Goal: Check status: Check status

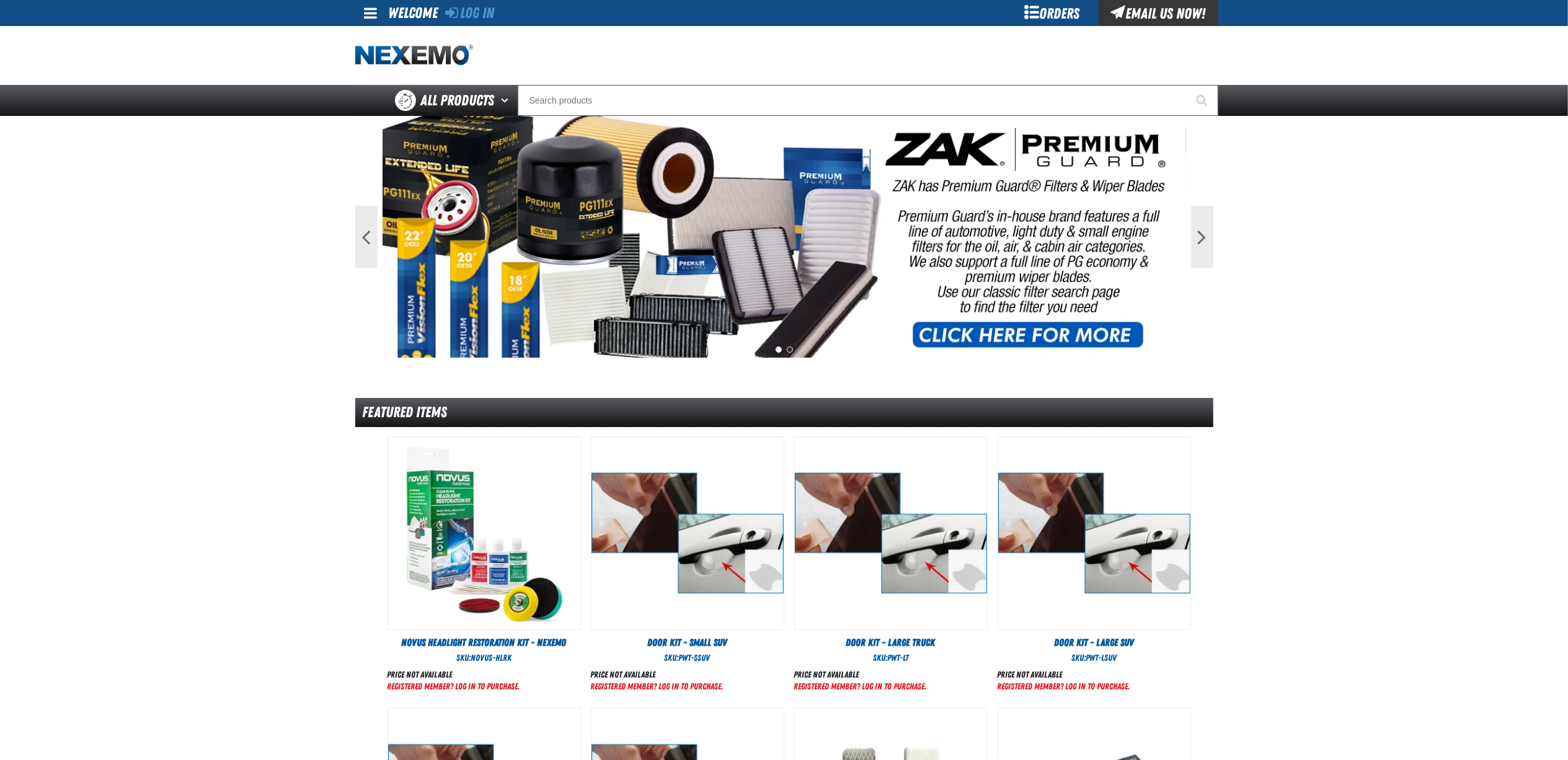
click at [1064, 26] on div "Orders" at bounding box center [1052, 13] width 93 height 26
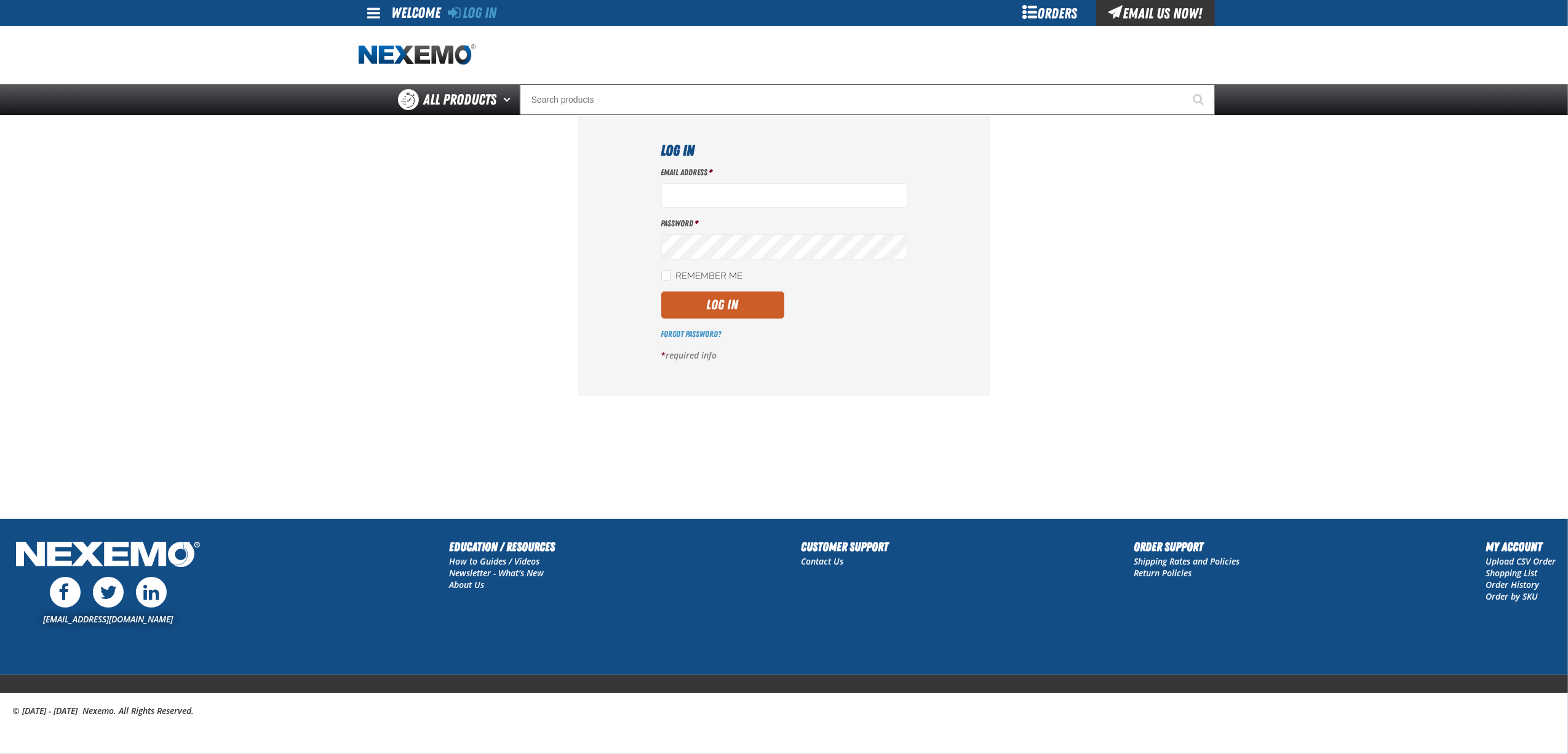
type input "bnavarro01@vtaig.com"
click at [771, 286] on div "Email Address * bnavarro01@vtaig.com Password * Remember Me Log In" at bounding box center [784, 269] width 246 height 205
click at [768, 291] on div "Email Address * bnavarro01@vtaig.com Password * Remember Me Log In" at bounding box center [784, 269] width 246 height 205
click at [766, 296] on button "Log In" at bounding box center [722, 305] width 123 height 27
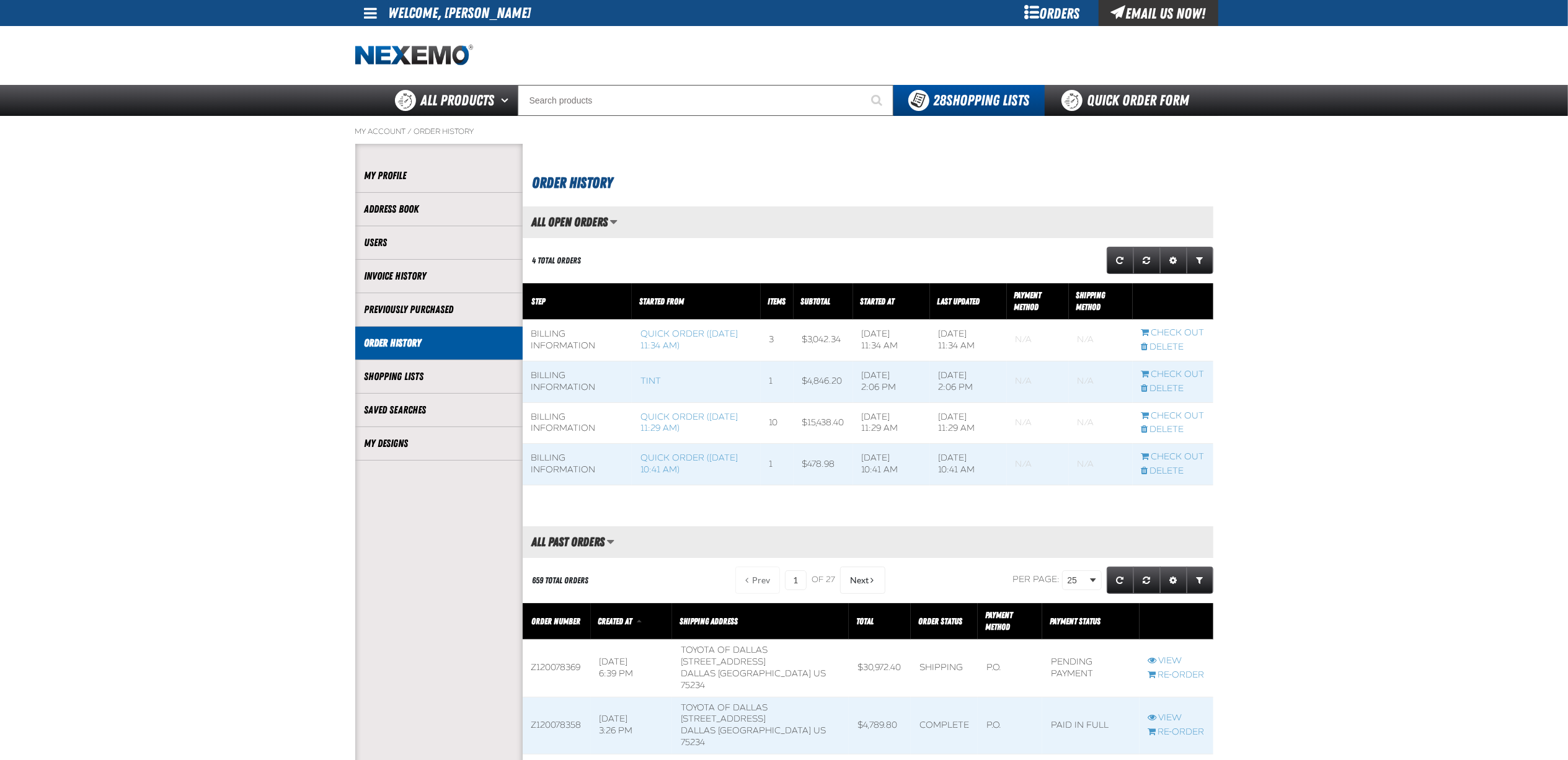
scroll to position [1, 1]
click at [1102, 88] on link "Quick Order Form" at bounding box center [1129, 100] width 168 height 31
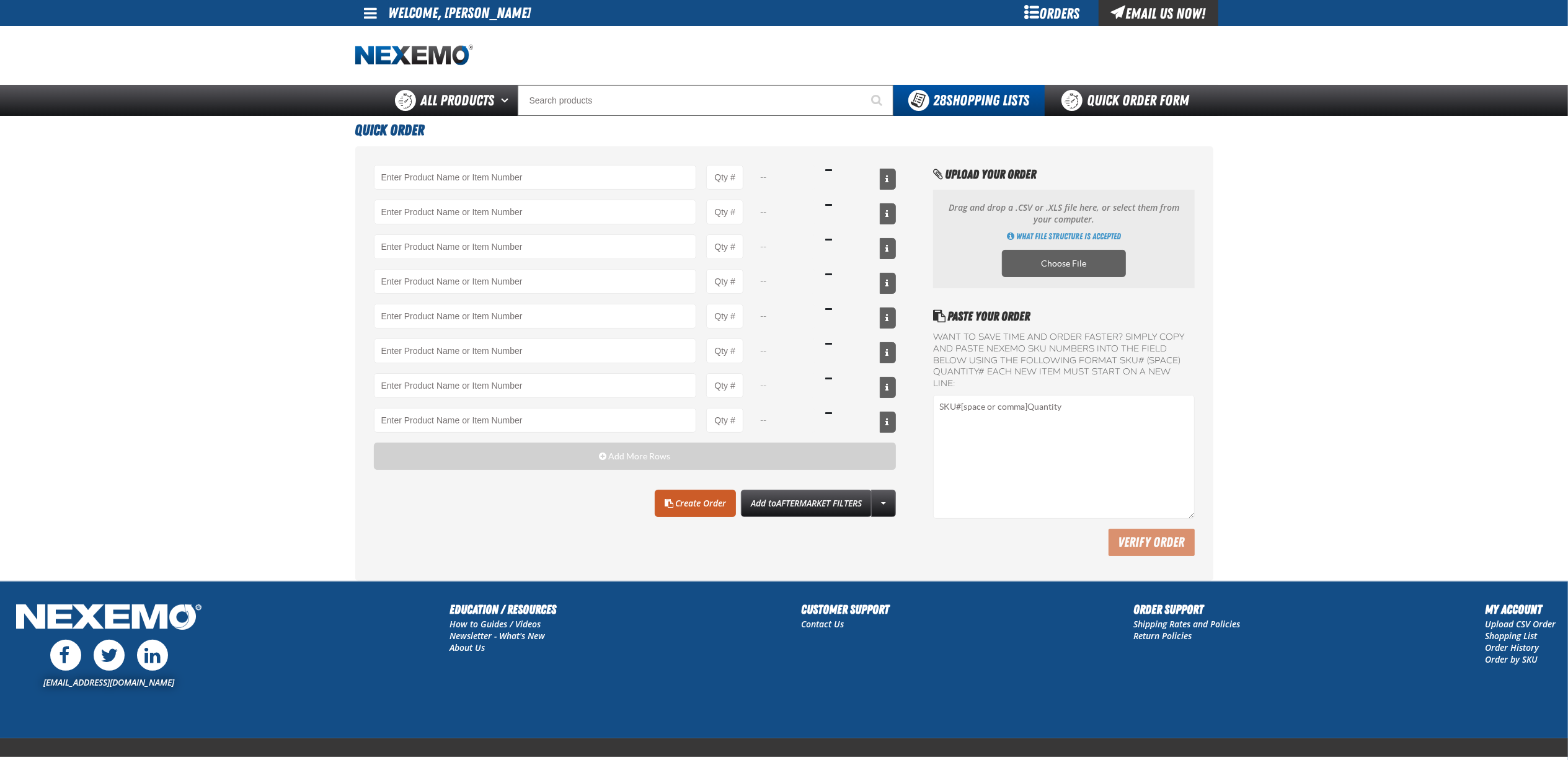
click at [333, 358] on main "Quick Order -- -- -- -- -- -- -- -- Add More Rows Clear All Create Order" at bounding box center [784, 349] width 1568 height 465
click at [1123, 105] on link "Quick Order Form" at bounding box center [1129, 100] width 168 height 31
click at [1065, 15] on div "Orders" at bounding box center [1052, 13] width 93 height 26
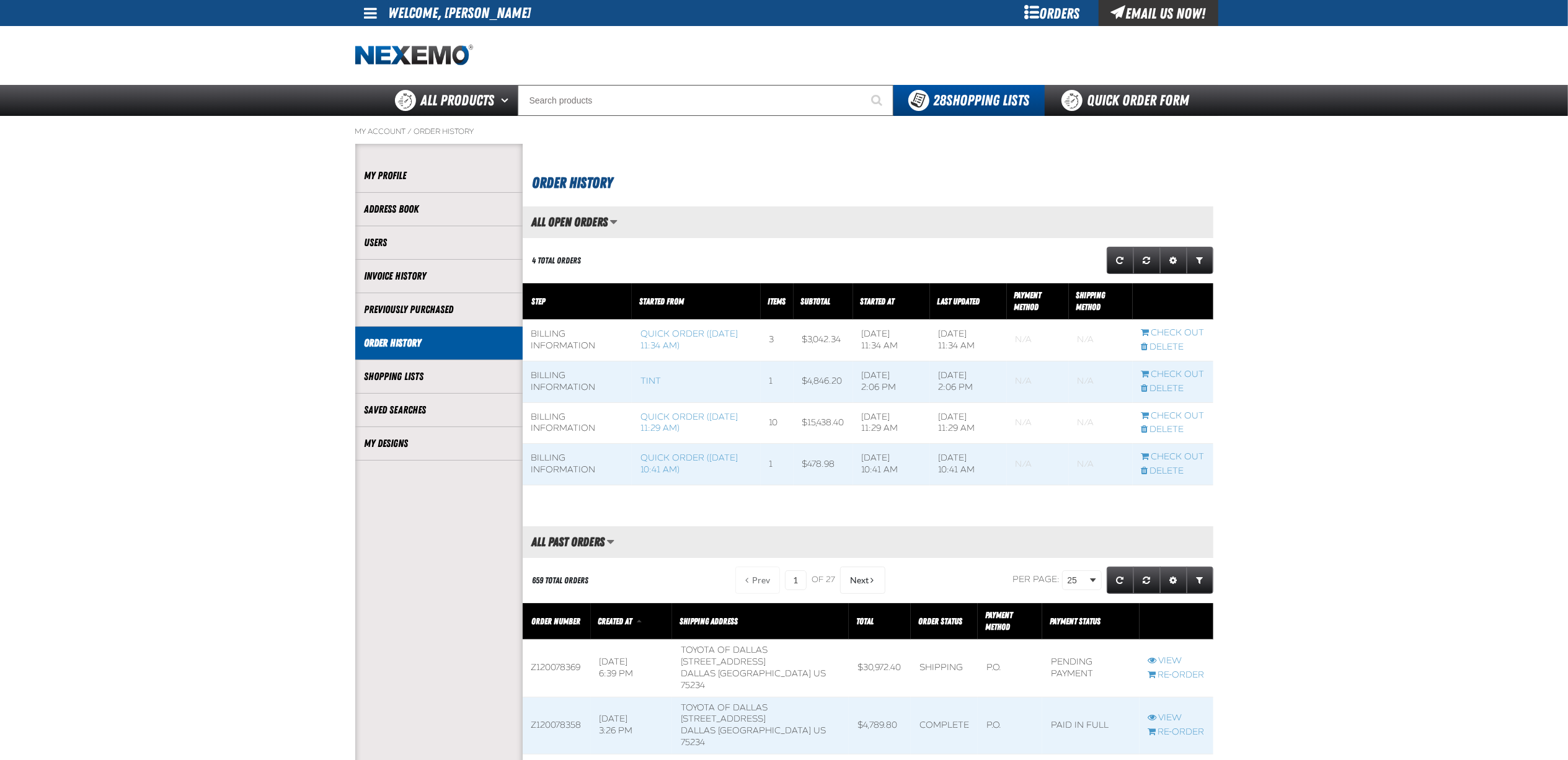
scroll to position [1, 1]
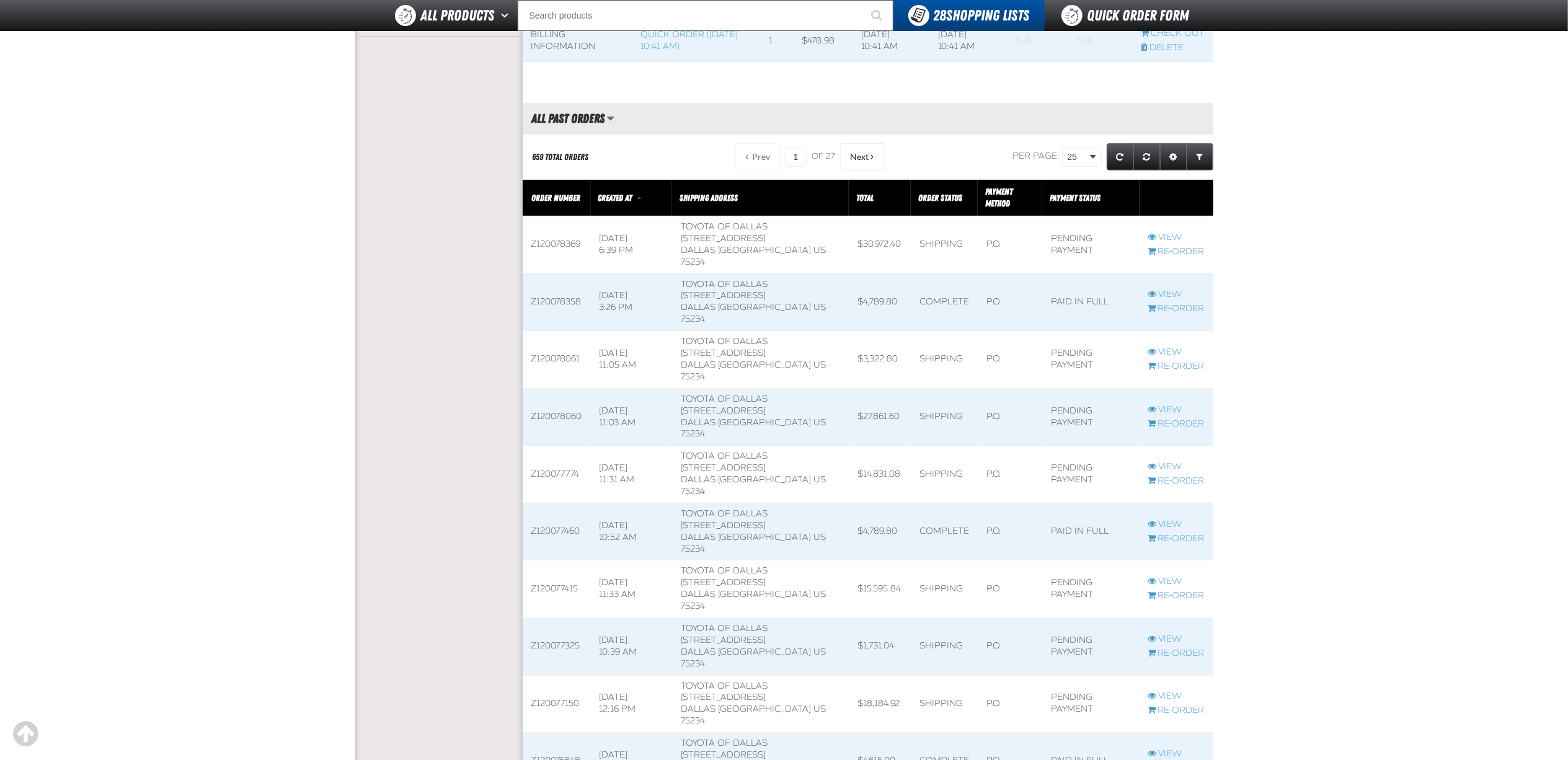
scroll to position [413, 0]
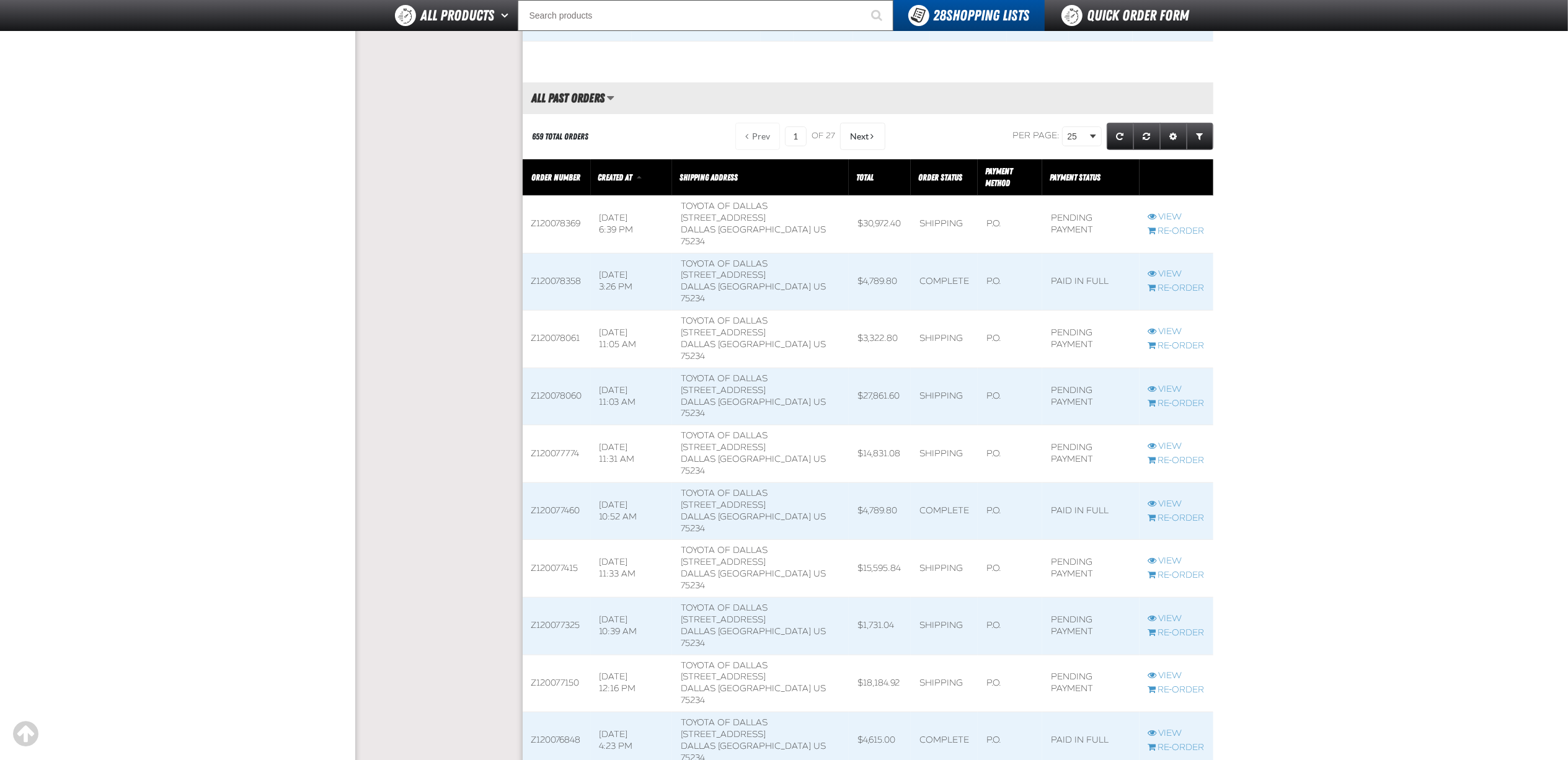
click at [807, 310] on span at bounding box center [760, 339] width 176 height 57
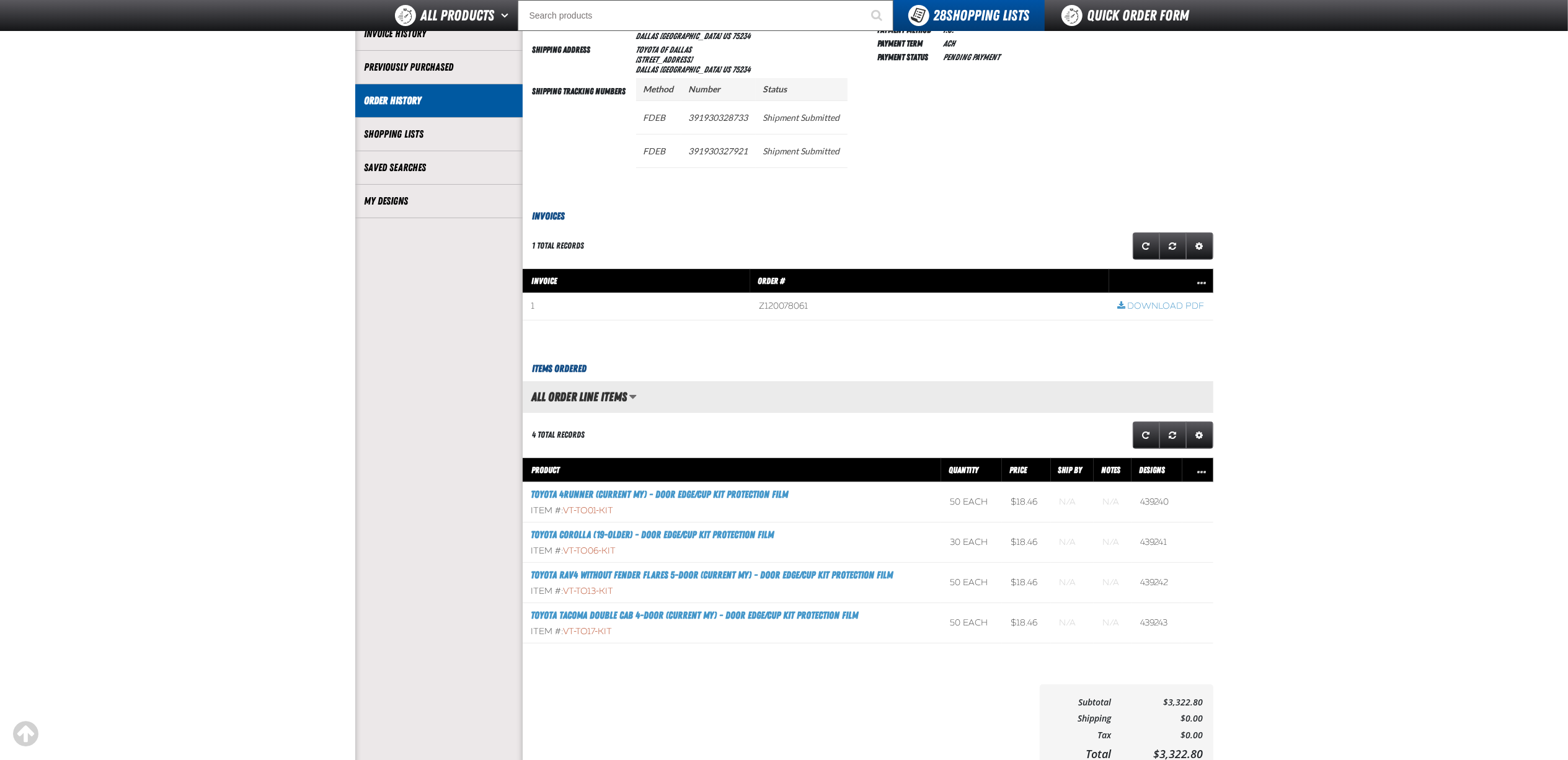
scroll to position [165, 0]
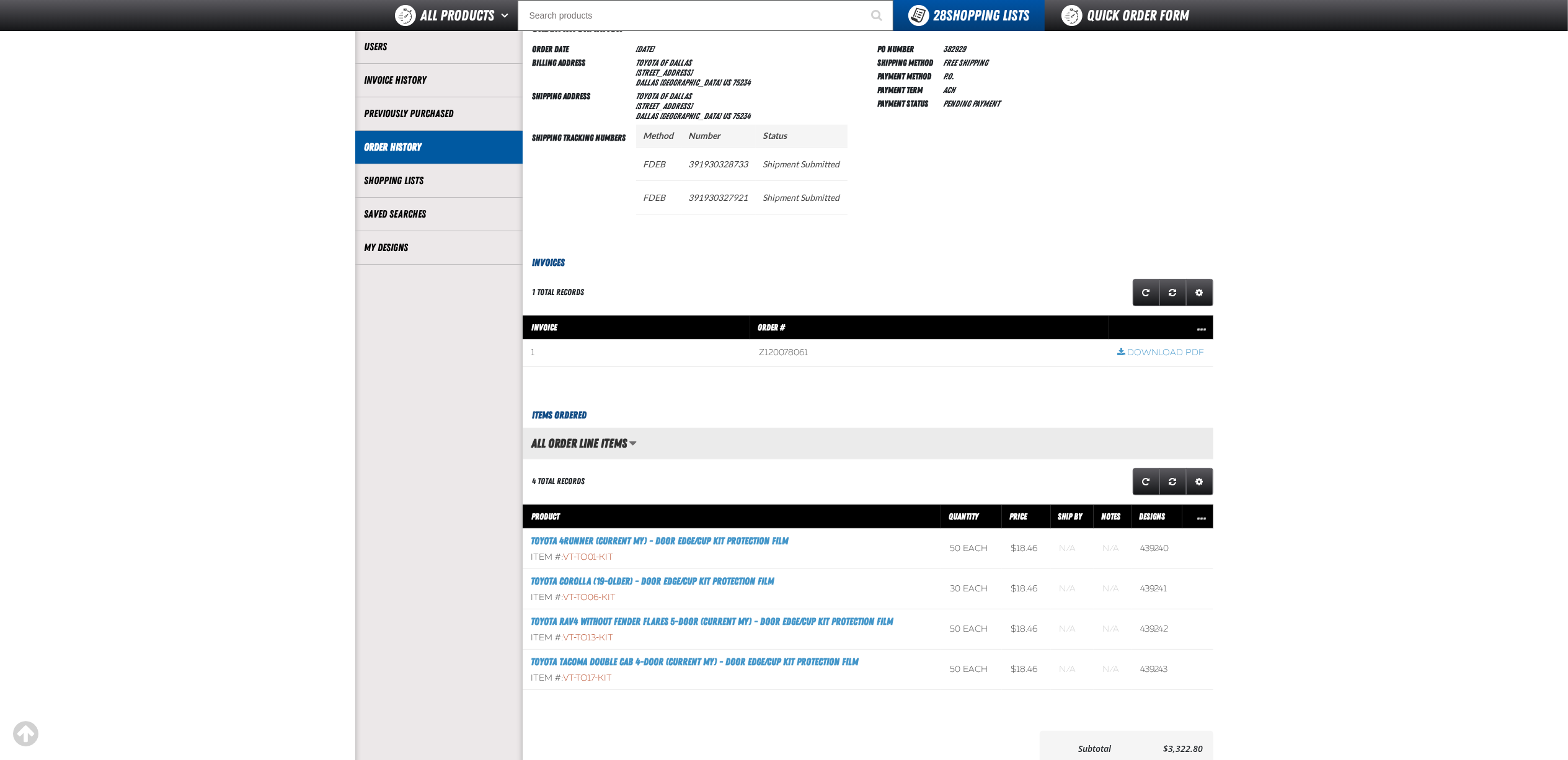
click at [756, 271] on h3 "Invoices" at bounding box center [868, 263] width 691 height 15
click at [724, 202] on td "391930327921" at bounding box center [718, 197] width 74 height 34
copy tr "391930327921"
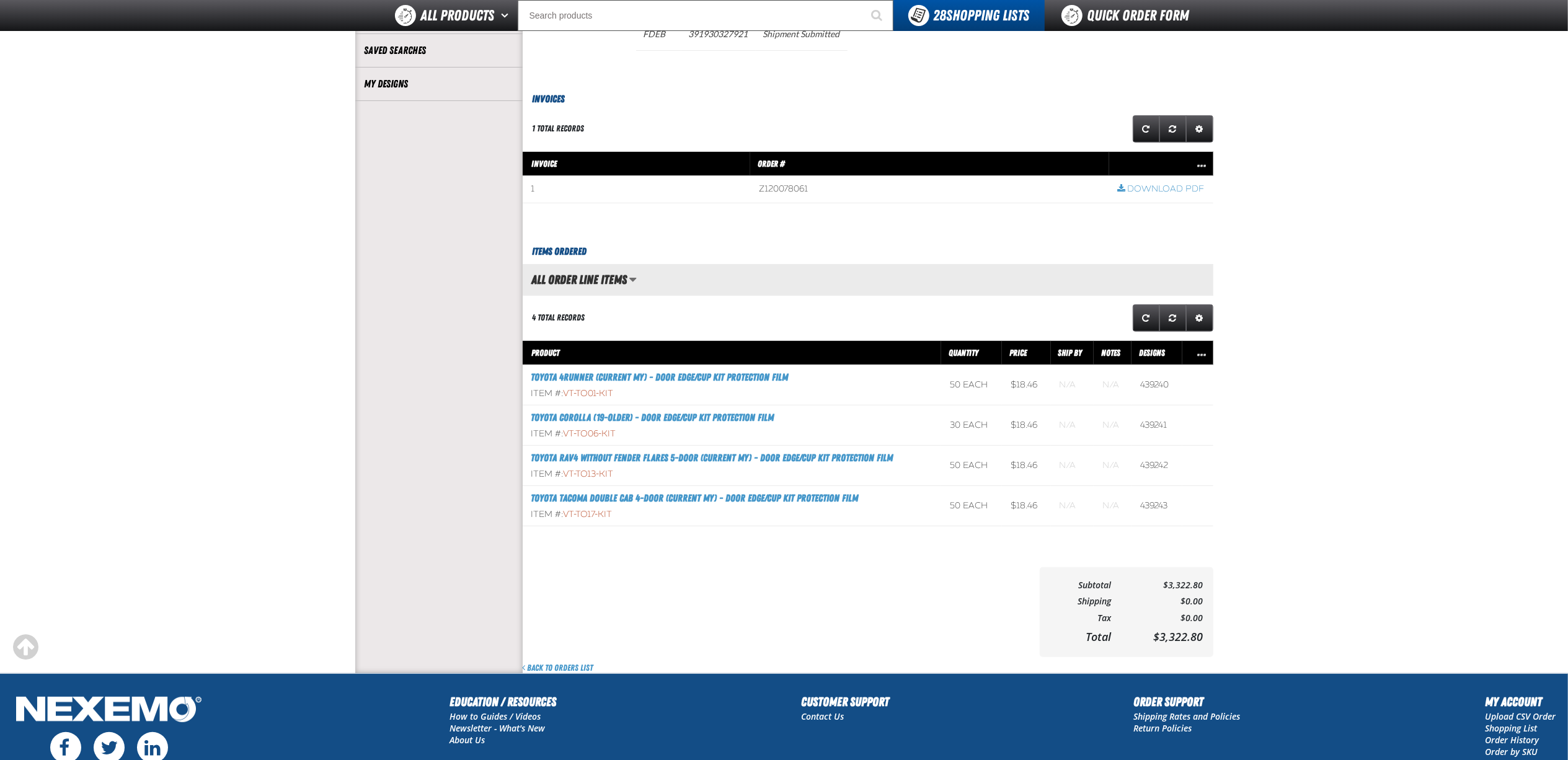
scroll to position [330, 0]
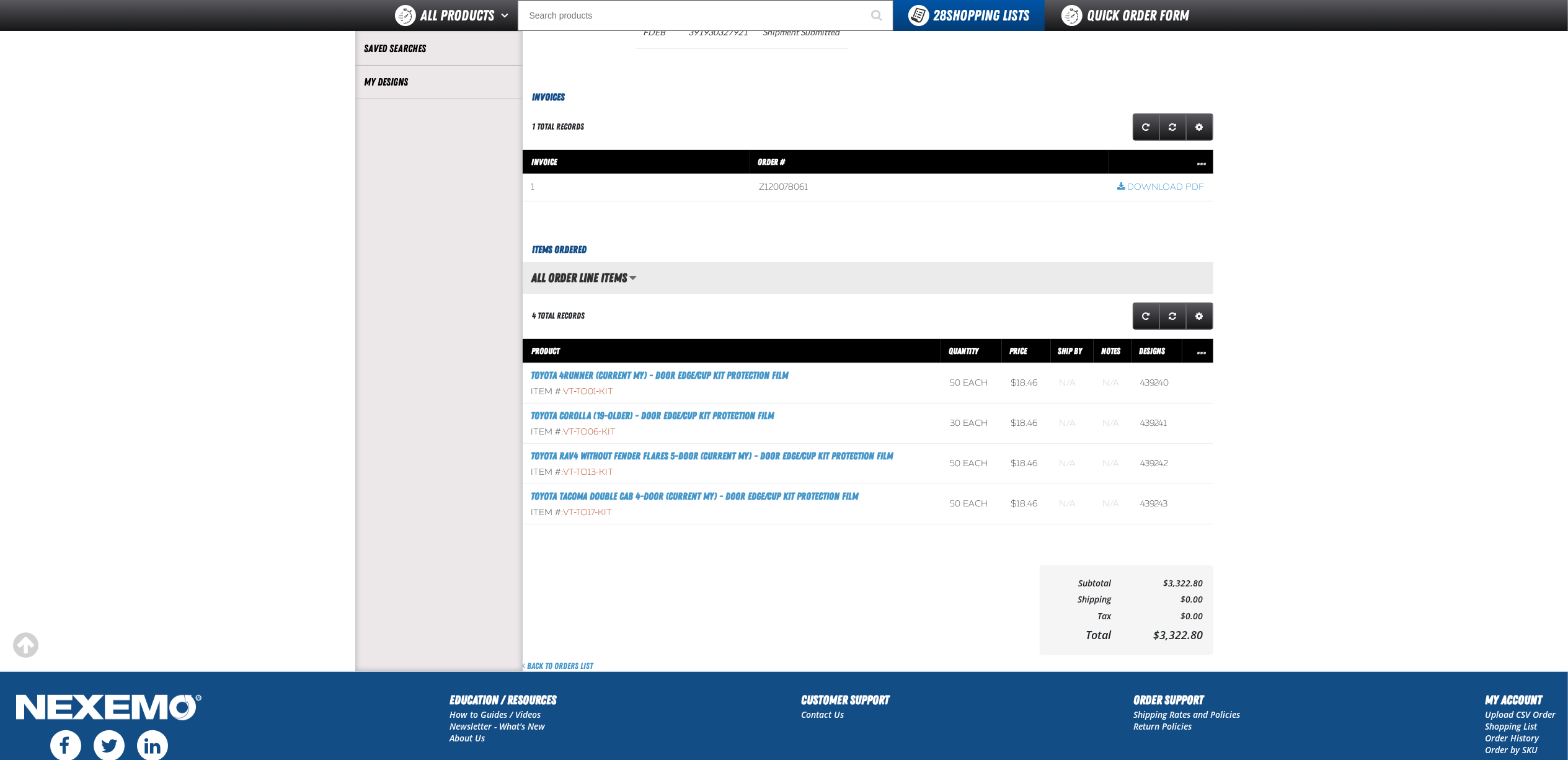
click at [620, 567] on section "Order #Z120078061 Re-Order Print Order Order Information Order Date 8/8/2025 Bi…" at bounding box center [868, 227] width 691 height 889
click at [361, 603] on aside "Account My Profile Address Book Users Invoice History Previously Purchased" at bounding box center [439, 227] width 168 height 889
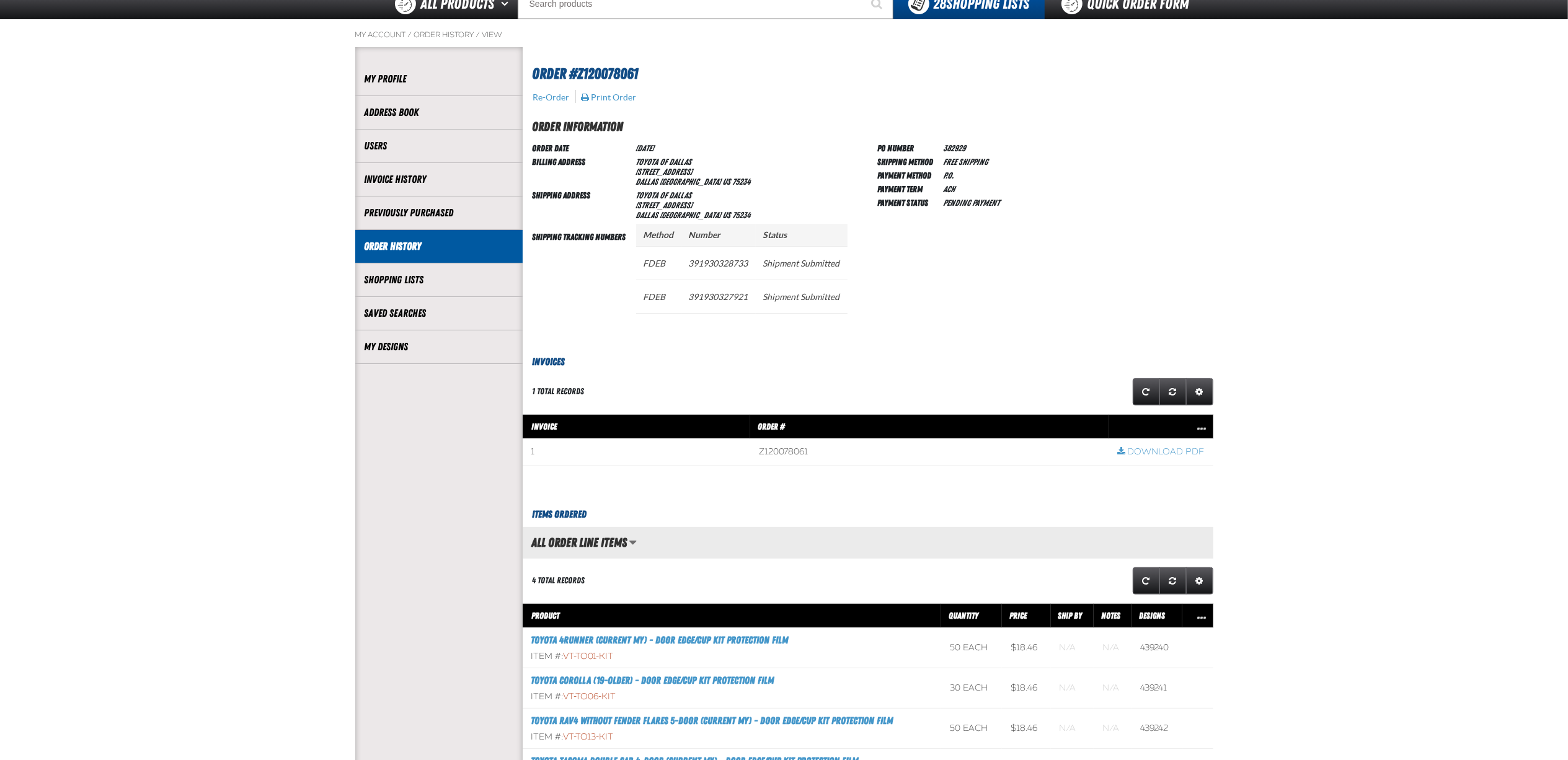
scroll to position [82, 0]
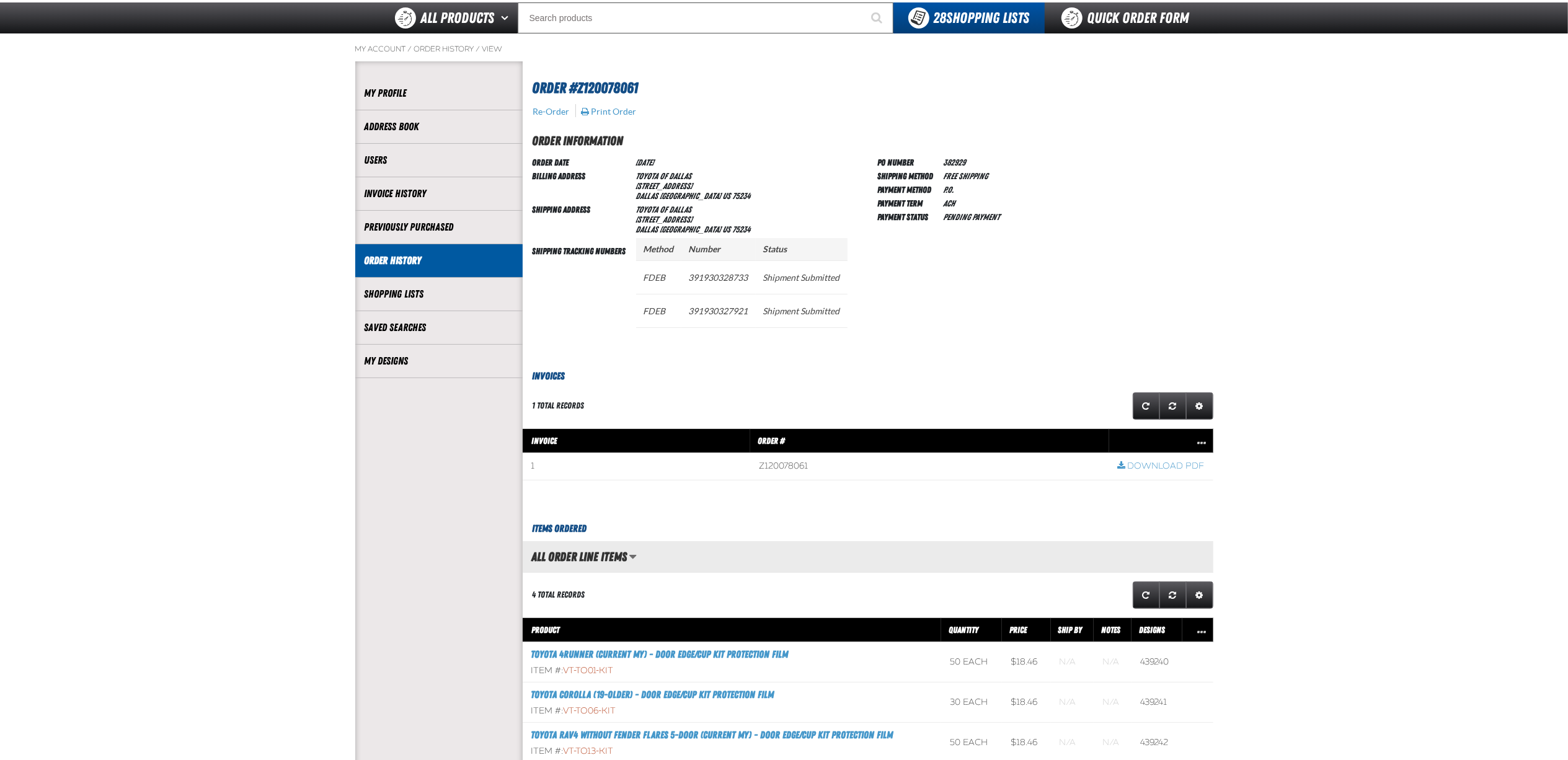
click at [950, 291] on div "PO Number 382929 Shipping Method Free Shipping Payment Method P.O. Payment Term…" at bounding box center [1046, 252] width 335 height 194
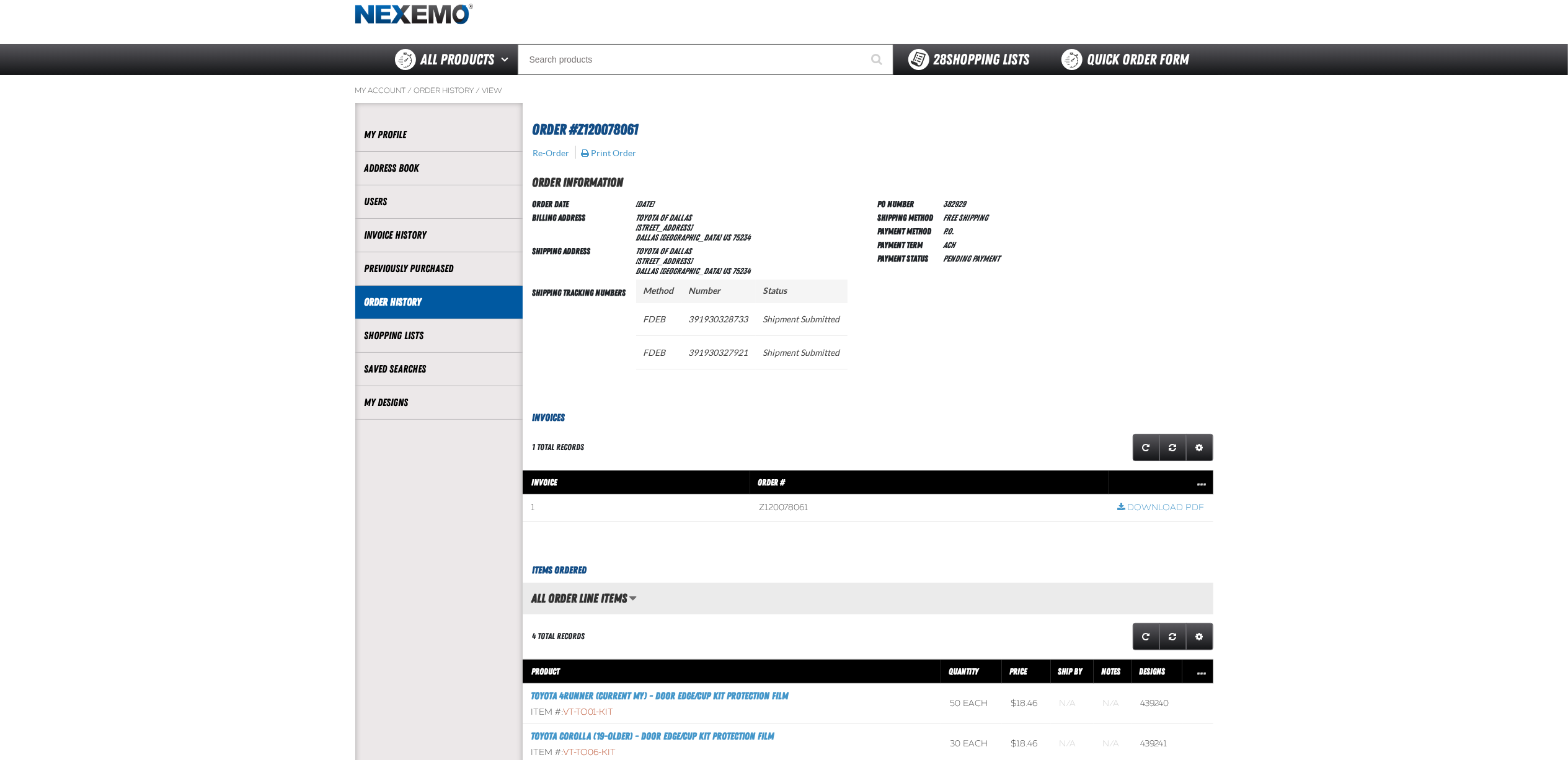
scroll to position [0, 0]
